Goal: Task Accomplishment & Management: Manage account settings

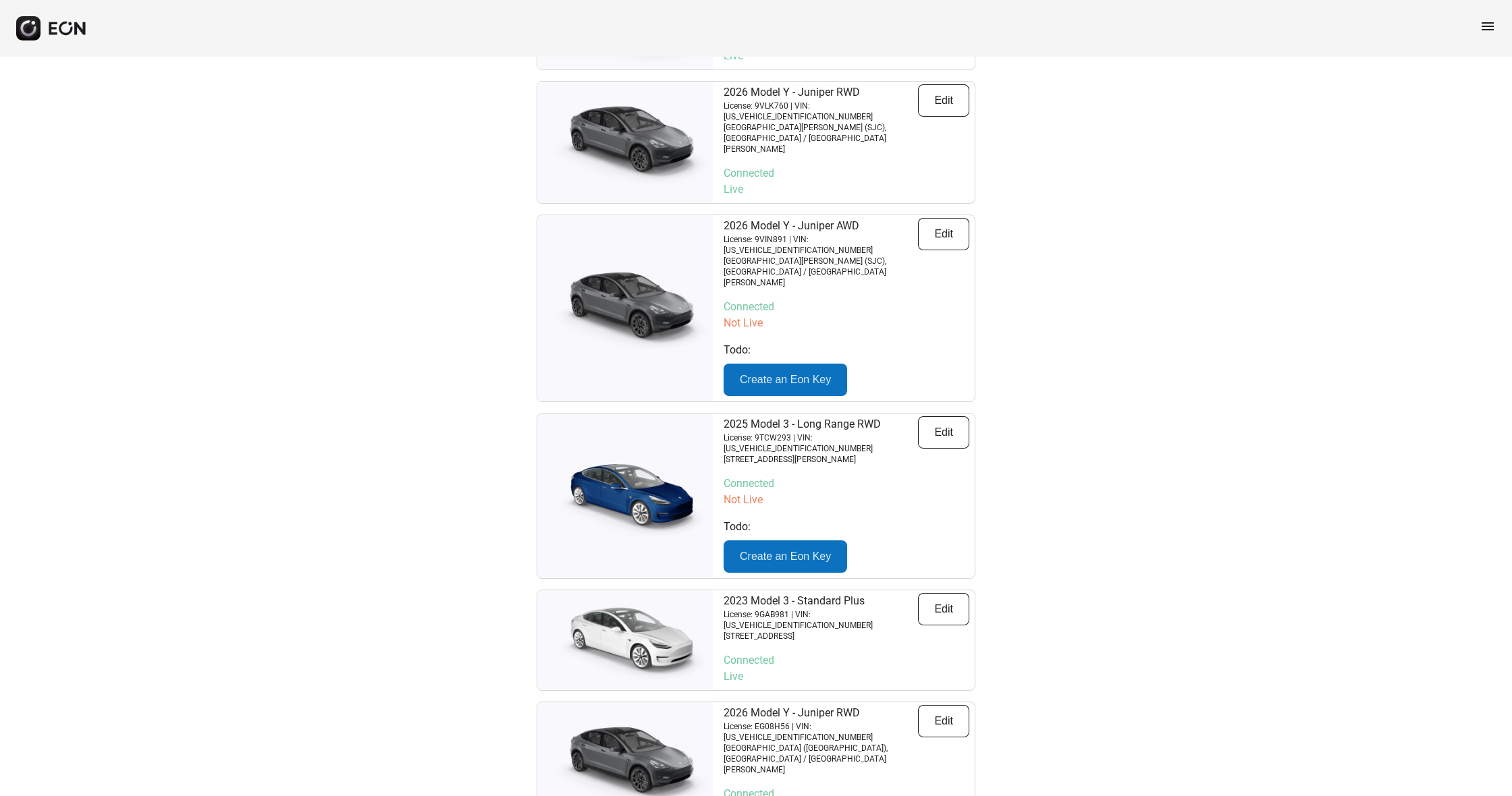
scroll to position [2671, 0]
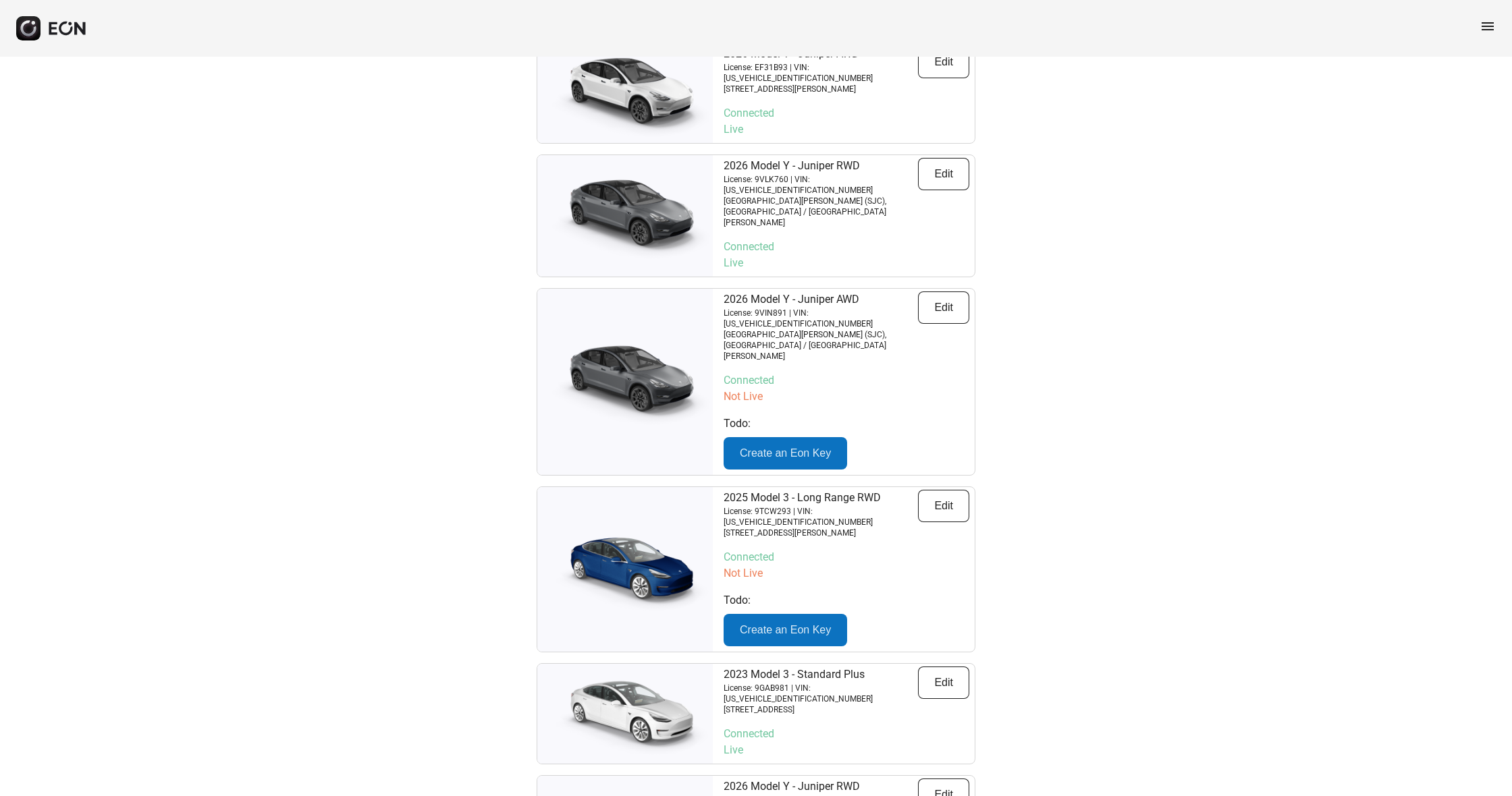
click at [1492, 25] on span "menu" at bounding box center [1487, 26] width 16 height 16
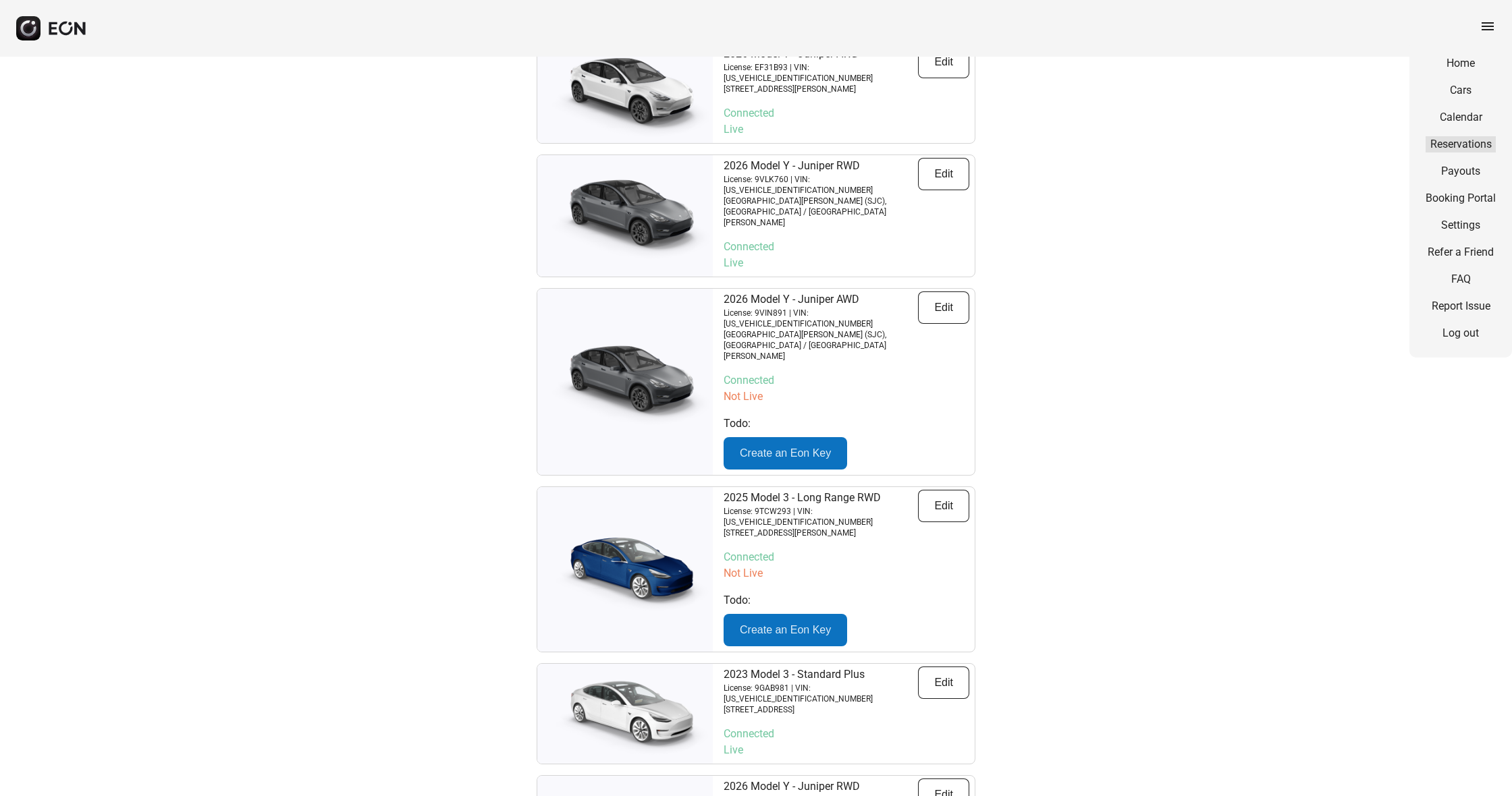
click at [1482, 146] on link "Reservations" at bounding box center [1461, 144] width 70 height 16
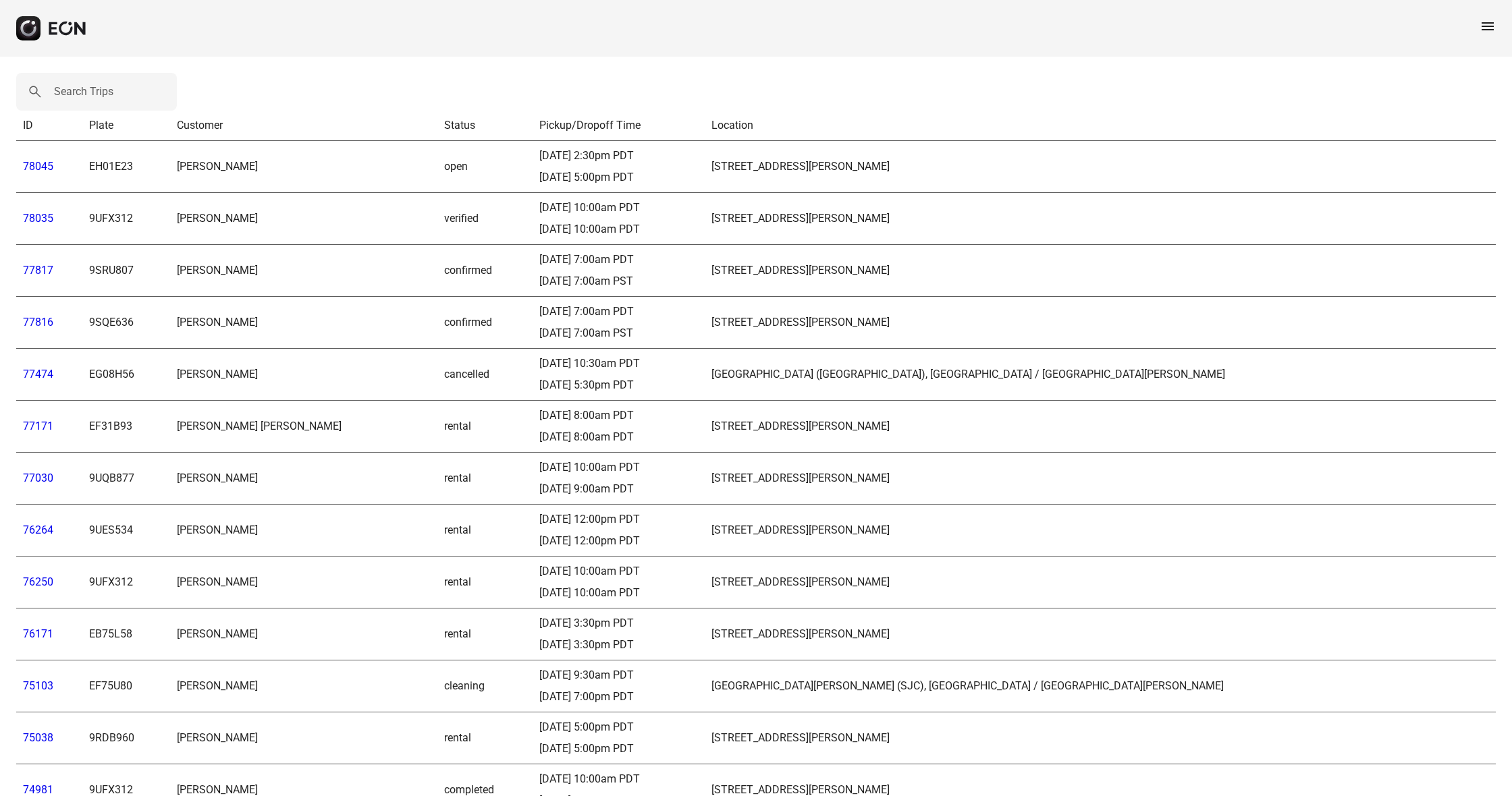
click at [1493, 25] on span "menu" at bounding box center [1487, 26] width 16 height 16
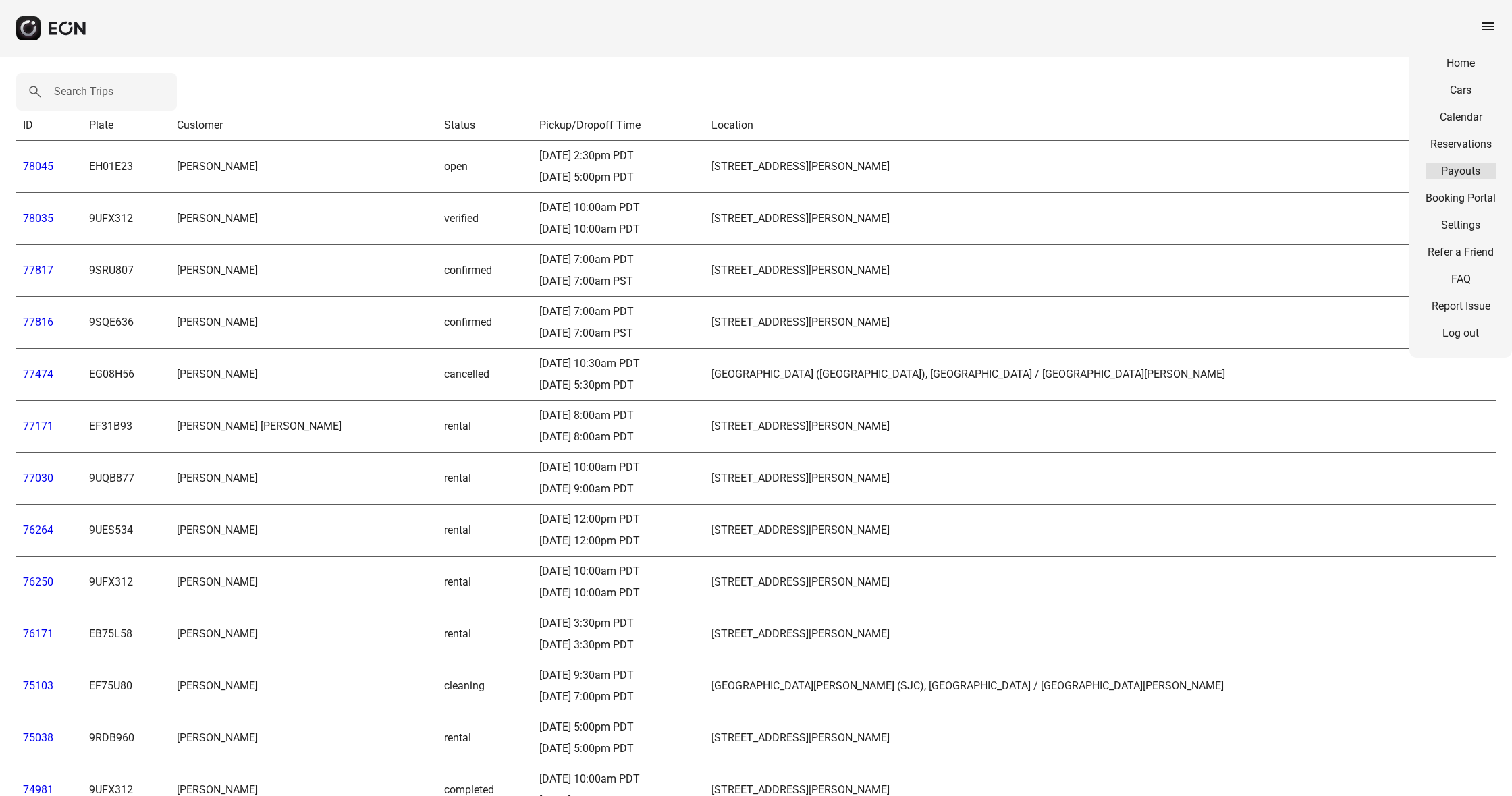
click at [1472, 167] on link "Payouts" at bounding box center [1461, 171] width 70 height 16
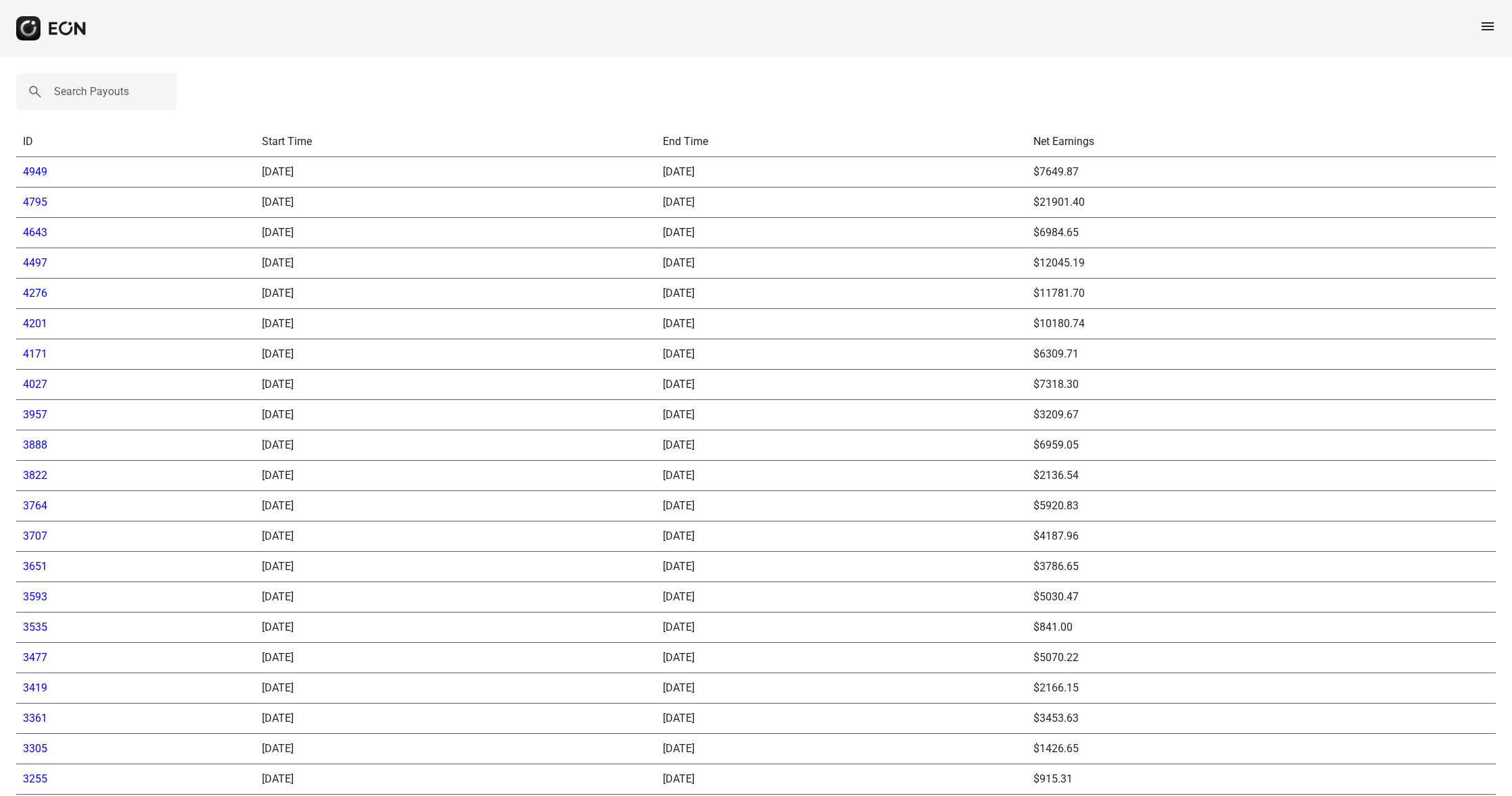
scroll to position [-5, 1]
drag, startPoint x: 50, startPoint y: 178, endPoint x: 22, endPoint y: 177, distance: 28.0
click at [22, 177] on td "4949" at bounding box center [136, 172] width 239 height 30
copy link "4949"
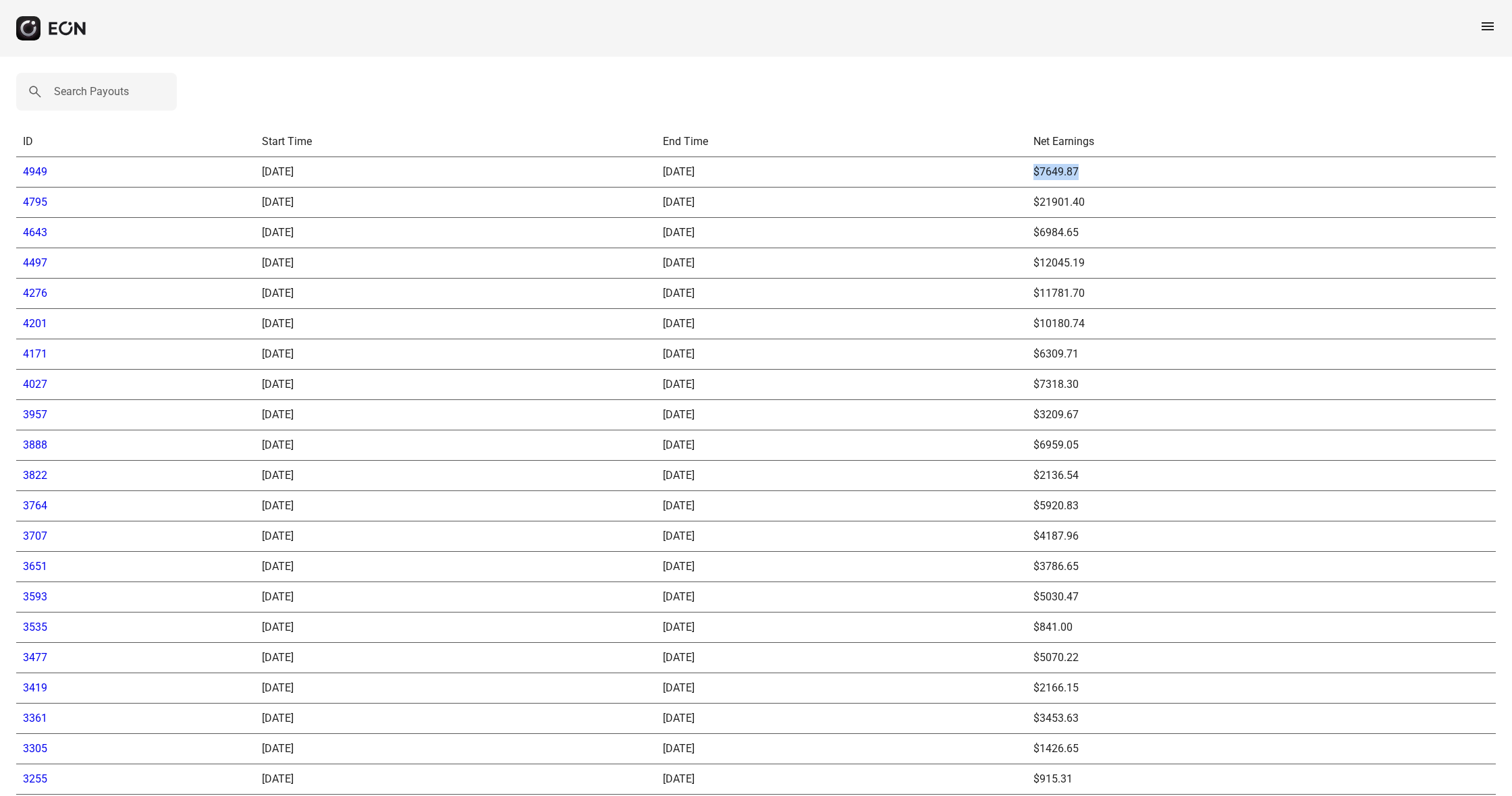
drag, startPoint x: 1062, startPoint y: 169, endPoint x: 1034, endPoint y: 168, distance: 28.0
click at [1034, 168] on td "$7649.87" at bounding box center [1262, 172] width 469 height 30
copy td "$7649.87"
click at [39, 173] on link "4949" at bounding box center [35, 172] width 24 height 13
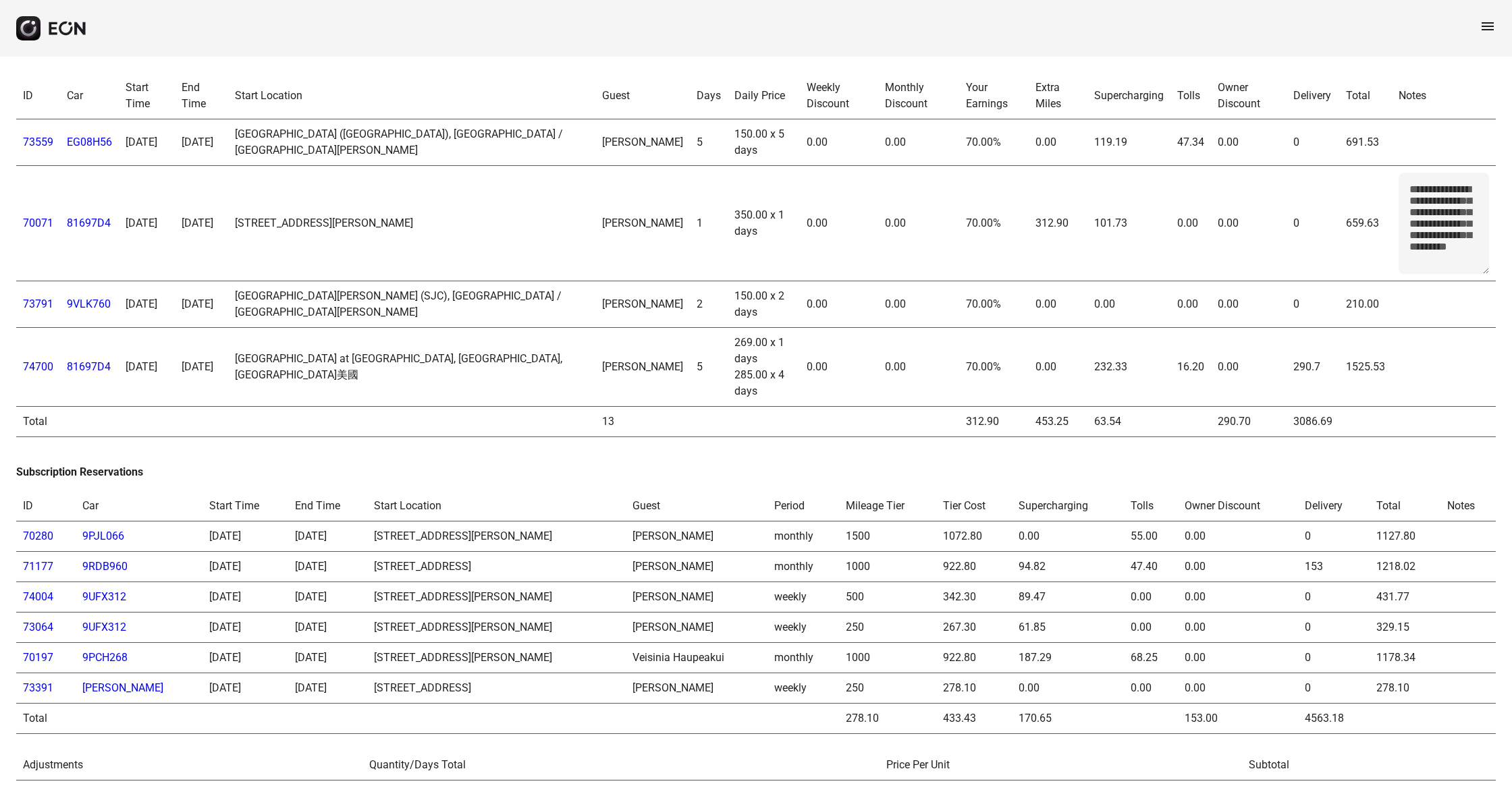
click at [1492, 25] on span "menu" at bounding box center [1487, 26] width 16 height 16
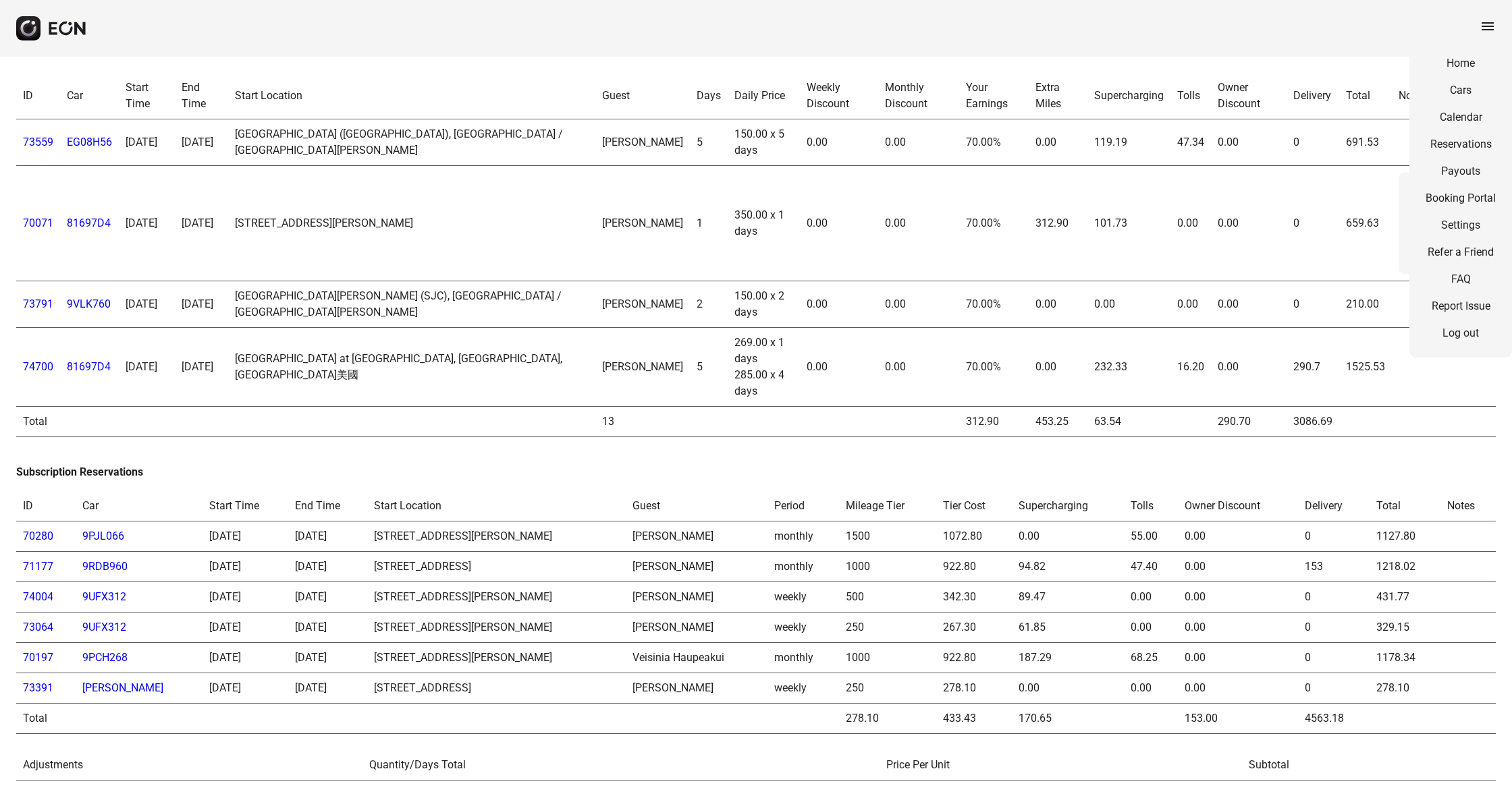
click at [1302, 31] on div "menu Home Cars Calendar Reservations Payouts Booking Portal Settings Refer a Fr…" at bounding box center [756, 28] width 1512 height 57
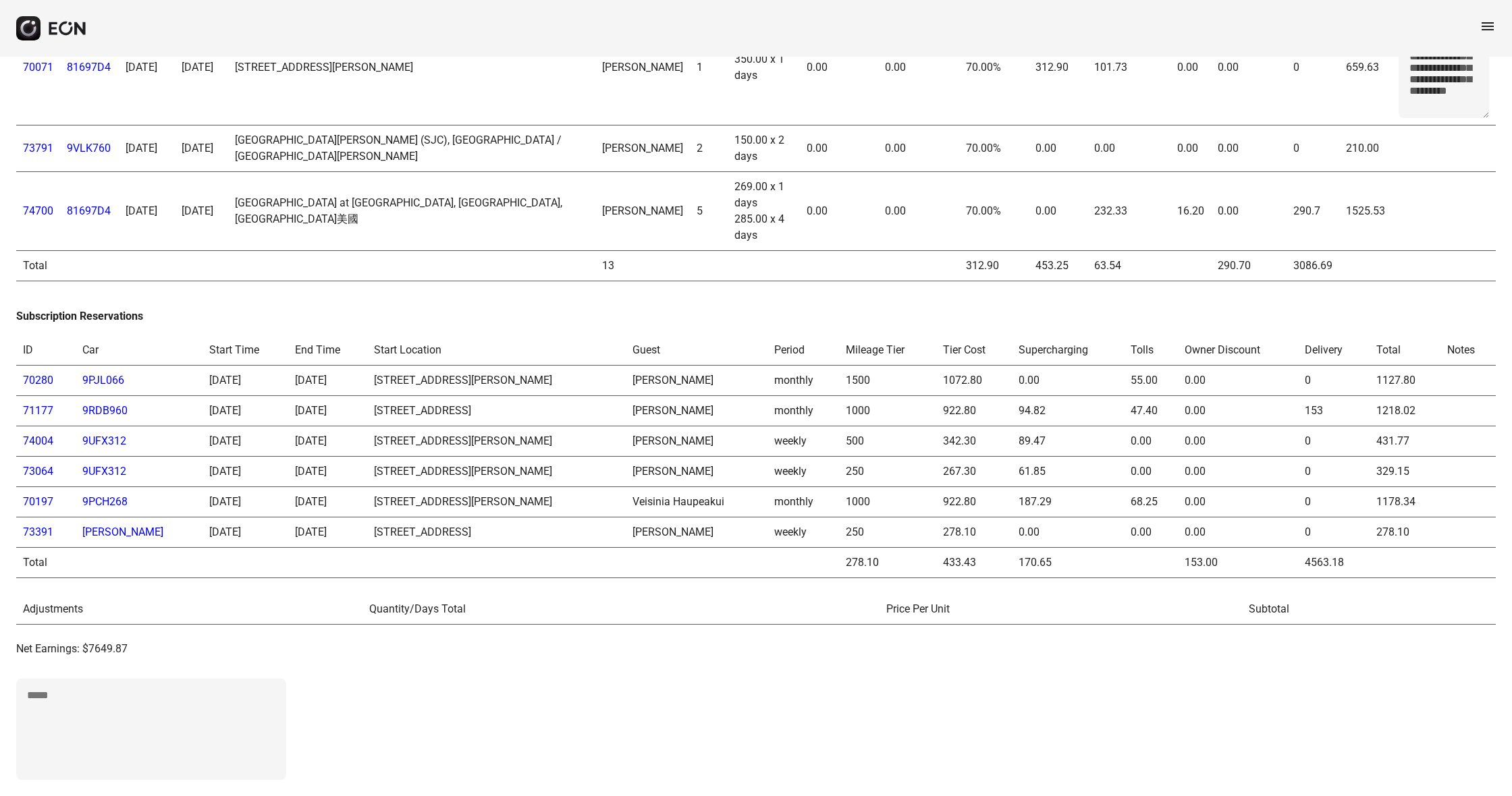
scroll to position [166, 0]
drag, startPoint x: 92, startPoint y: 636, endPoint x: 156, endPoint y: 647, distance: 64.9
click at [156, 647] on div "Net Earnings: $7649.87" at bounding box center [756, 652] width 1479 height 22
copy p "7649.87"
